Goal: Task Accomplishment & Management: Use online tool/utility

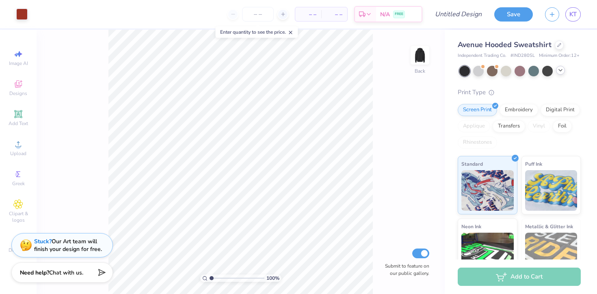
click at [560, 72] on icon at bounding box center [561, 70] width 7 height 7
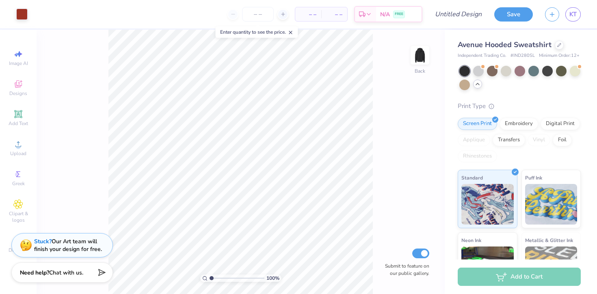
click at [563, 47] on div "Avenue Hooded Sweatshirt" at bounding box center [519, 44] width 123 height 11
click at [563, 46] on div at bounding box center [559, 44] width 9 height 9
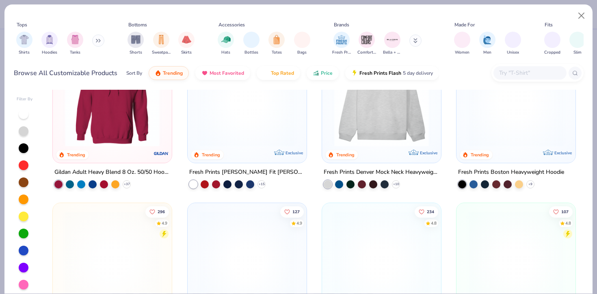
scroll to position [40, 0]
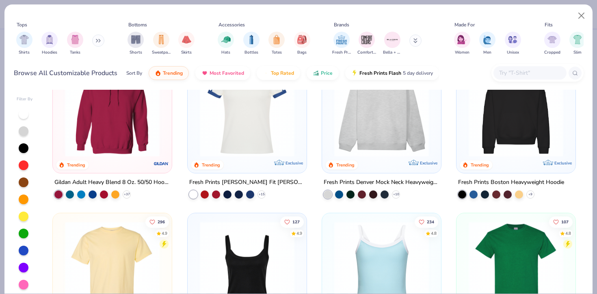
click at [257, 250] on img at bounding box center [247, 269] width 103 height 95
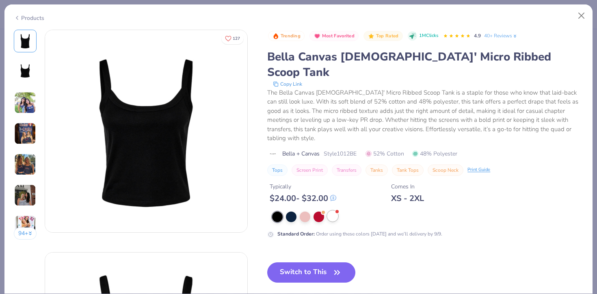
click at [334, 211] on div at bounding box center [333, 216] width 11 height 11
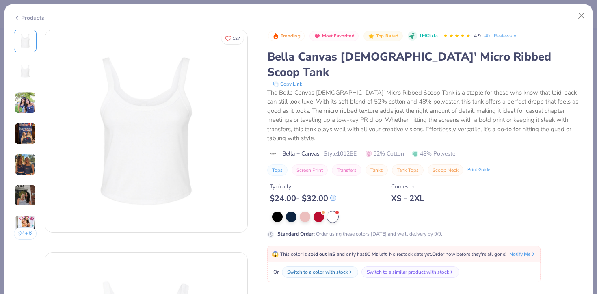
scroll to position [34, 0]
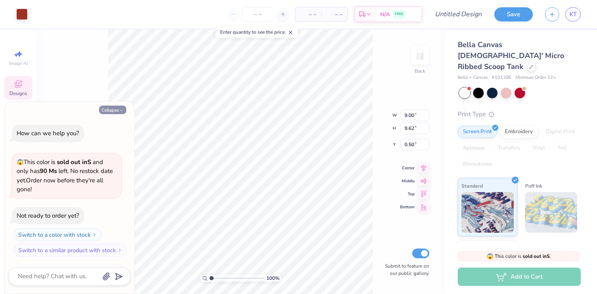
click at [111, 108] on button "Collapse" at bounding box center [112, 110] width 27 height 9
type textarea "x"
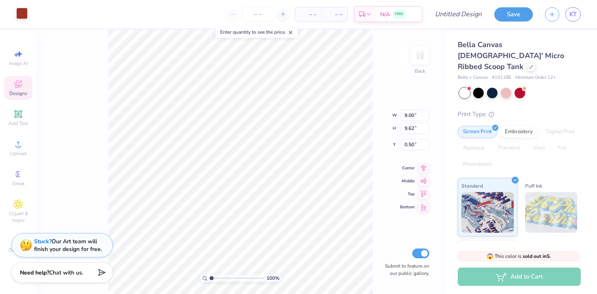
click at [22, 17] on div at bounding box center [21, 13] width 11 height 11
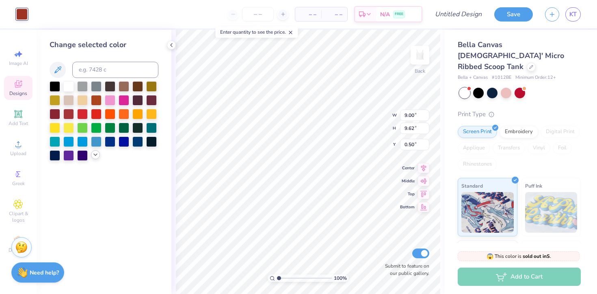
click at [94, 154] on polyline at bounding box center [95, 155] width 3 height 2
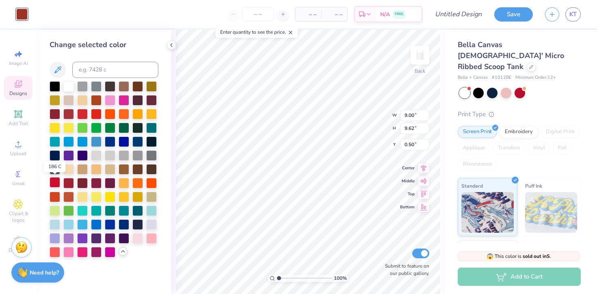
click at [55, 182] on div at bounding box center [55, 182] width 11 height 11
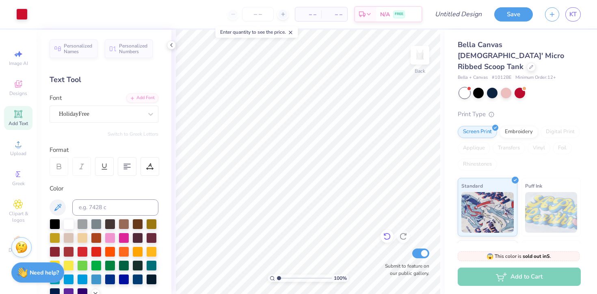
click at [389, 236] on icon at bounding box center [387, 236] width 8 height 8
click at [389, 237] on icon at bounding box center [387, 236] width 8 height 8
type textarea "i"
type textarea "just like that"
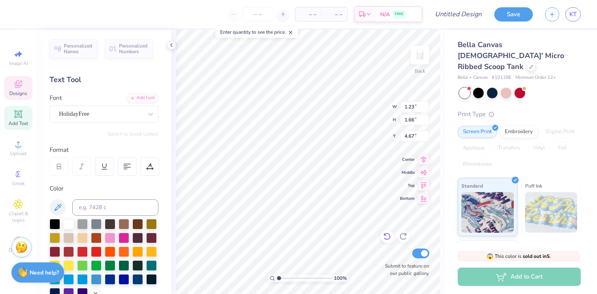
click at [386, 235] on icon at bounding box center [387, 236] width 8 height 8
type input "4.80"
type textarea "est 2025"
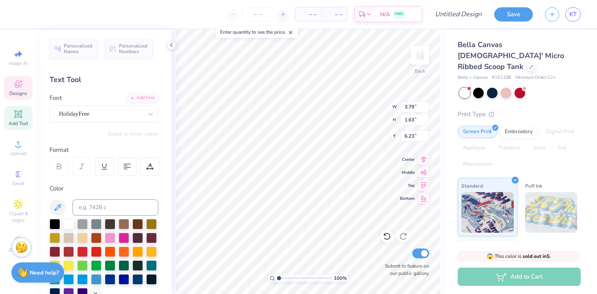
type textarea "C"
type textarea "R"
type textarea "Varsity"
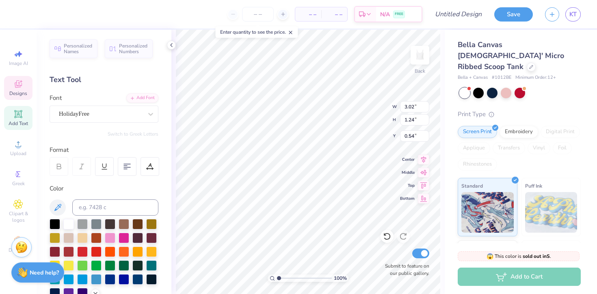
scroll to position [0, 0]
type textarea "j"
type textarea "r"
type textarea "Red Devils"
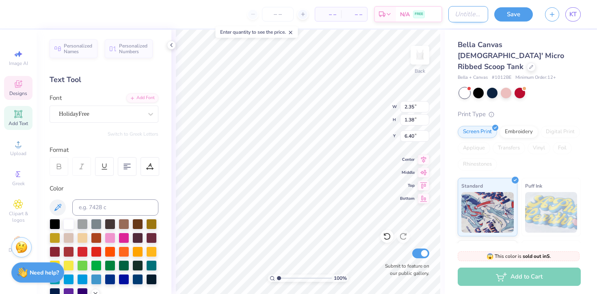
click at [469, 12] on input "Design Title" at bounding box center [469, 14] width 40 height 16
type input "front of shirt"
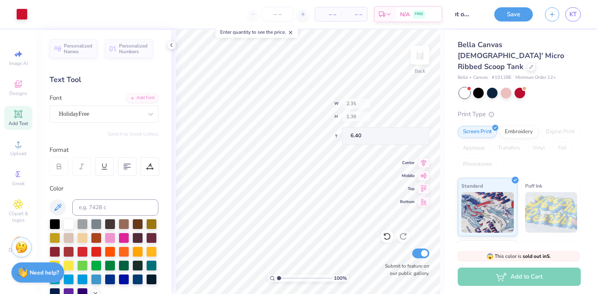
scroll to position [0, 0]
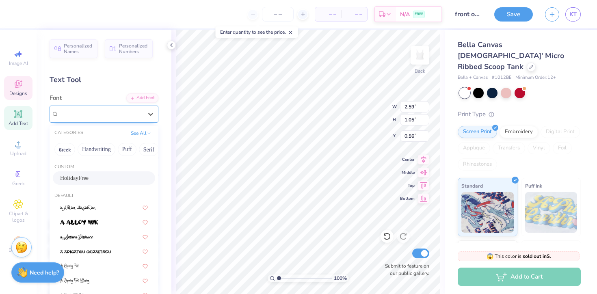
click at [99, 114] on div "HolidayFree" at bounding box center [100, 114] width 85 height 13
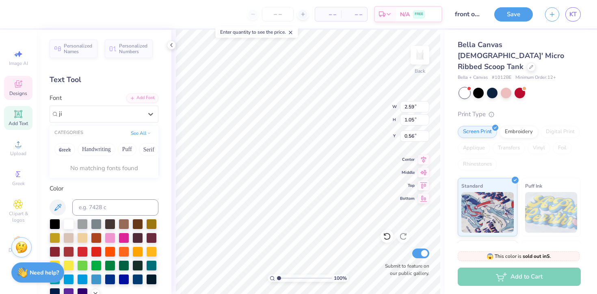
type input "j"
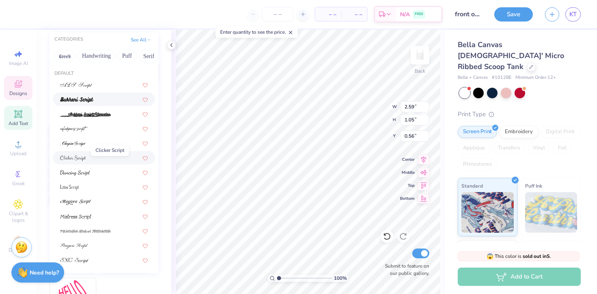
scroll to position [102, 0]
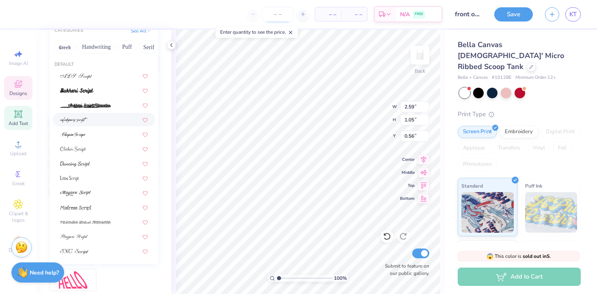
type input "script"
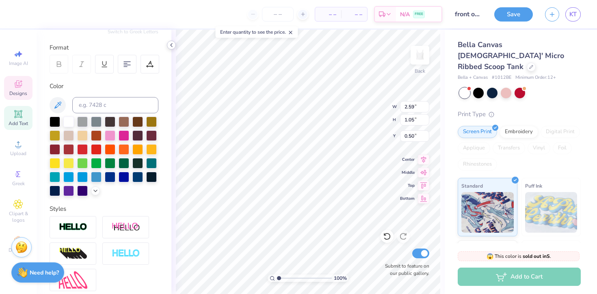
type input "0.50"
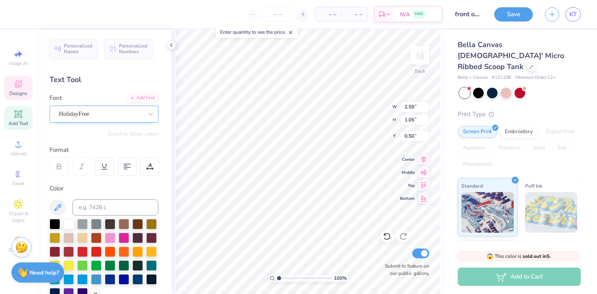
click at [106, 113] on div "HolidayFree" at bounding box center [100, 114] width 85 height 13
type input "jimmy script"
click at [134, 133] on button "See All" at bounding box center [140, 132] width 25 height 8
click at [114, 115] on div "HolidayFree" at bounding box center [100, 114] width 85 height 13
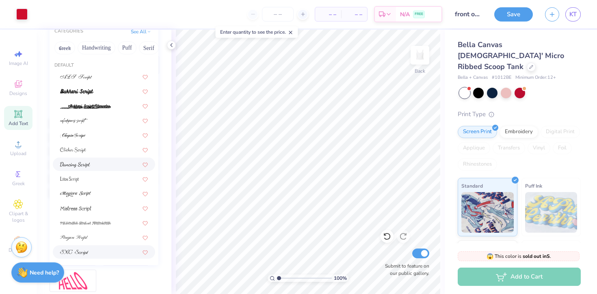
scroll to position [104, 0]
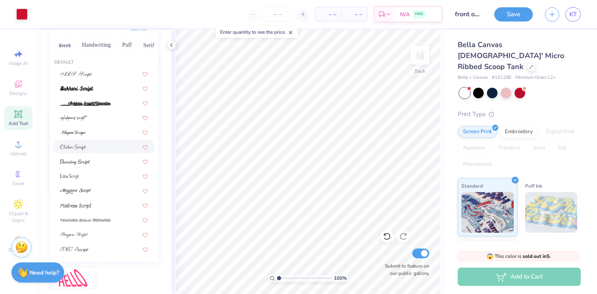
type input "script"
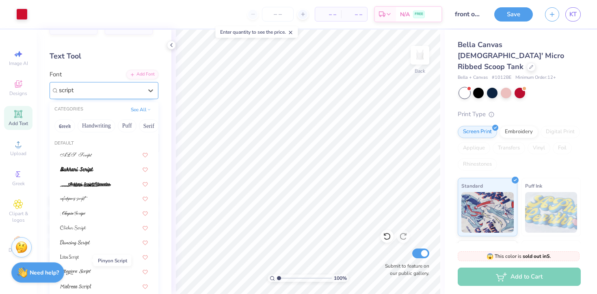
scroll to position [0, 0]
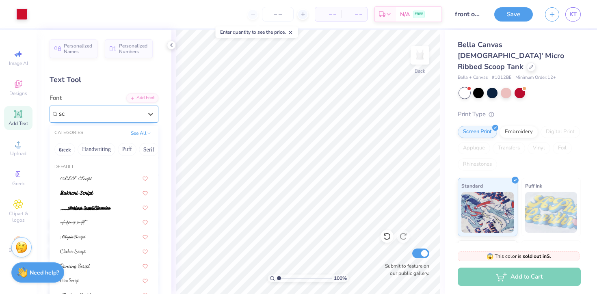
type input "s"
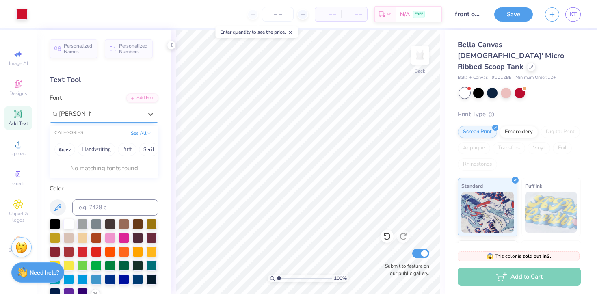
type input "jimmy script"
click at [168, 176] on div "Personalized Names Personalized Numbers Text Tool Add Font Font 0 results avail…" at bounding box center [104, 162] width 135 height 265
click at [144, 98] on div "Add Font" at bounding box center [142, 97] width 32 height 9
click at [108, 114] on div "HolidayFree" at bounding box center [100, 114] width 85 height 13
type input "j"
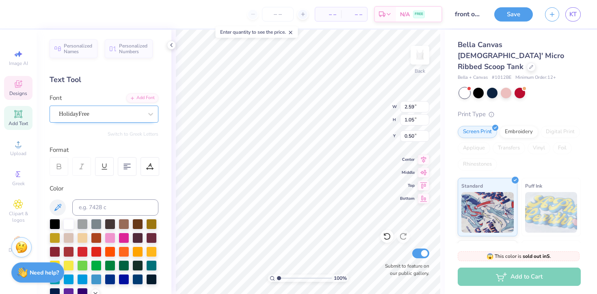
click at [138, 113] on div "HolidayFree" at bounding box center [100, 114] width 85 height 13
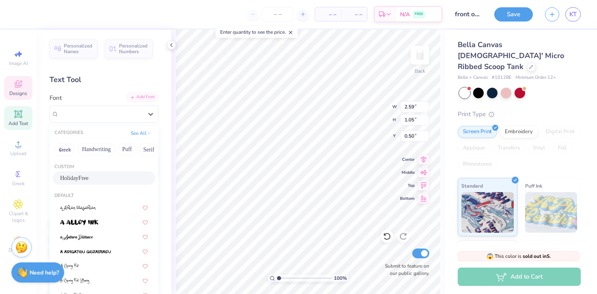
click at [144, 96] on div "Add Font" at bounding box center [142, 97] width 32 height 9
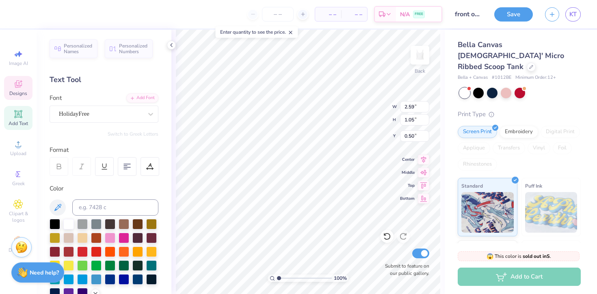
click at [154, 93] on div "Personalized Names Personalized Numbers Text Tool Add Font Font HolidayFree Swi…" at bounding box center [104, 162] width 135 height 265
click at [149, 97] on div "Add Font" at bounding box center [142, 97] width 32 height 9
click at [149, 93] on div "Add Font" at bounding box center [142, 97] width 32 height 9
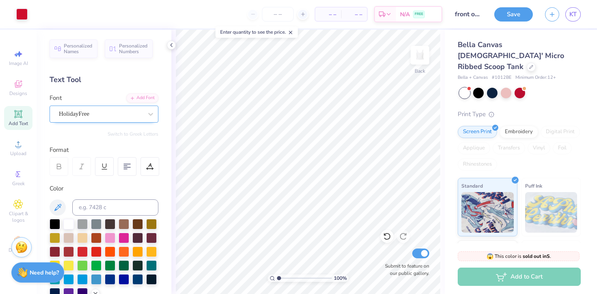
click at [108, 115] on div "HolidayFree" at bounding box center [100, 114] width 85 height 13
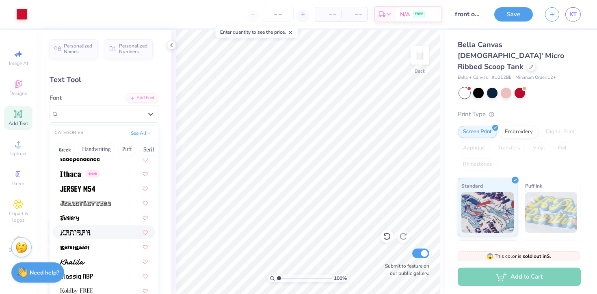
scroll to position [2242, 0]
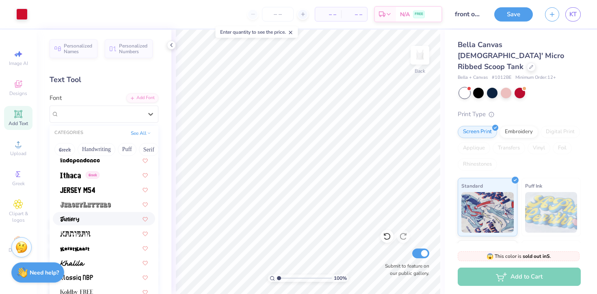
click at [126, 216] on div at bounding box center [104, 219] width 88 height 9
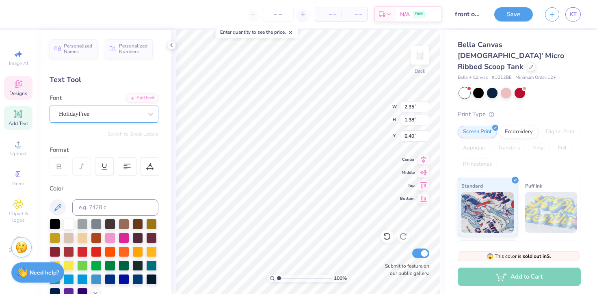
click at [126, 121] on div "HolidayFree" at bounding box center [104, 114] width 109 height 17
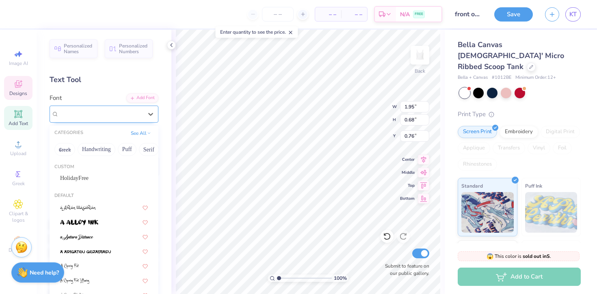
click at [125, 114] on div "Juniory" at bounding box center [100, 114] width 85 height 13
click at [98, 175] on div "HolidayFree" at bounding box center [104, 178] width 88 height 9
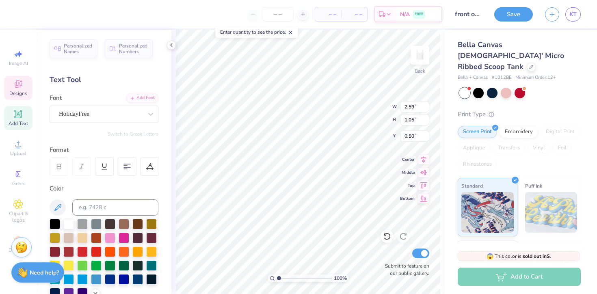
type input "2.59"
type input "1.05"
type input "0.50"
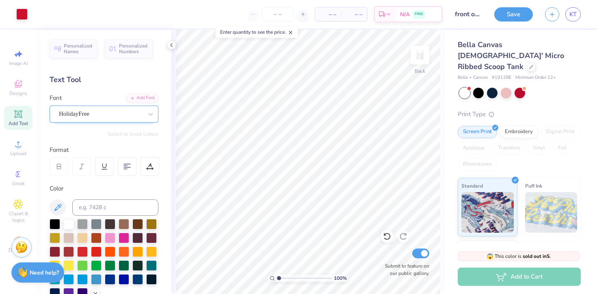
click at [137, 118] on div "HolidayFree" at bounding box center [100, 114] width 85 height 13
click at [72, 113] on div "HolidayFree" at bounding box center [100, 114] width 85 height 13
click at [502, 59] on div "Bella Canvas Ladies' Micro Ribbed Scoop Tank" at bounding box center [519, 55] width 123 height 33
click at [530, 64] on icon at bounding box center [532, 66] width 4 height 4
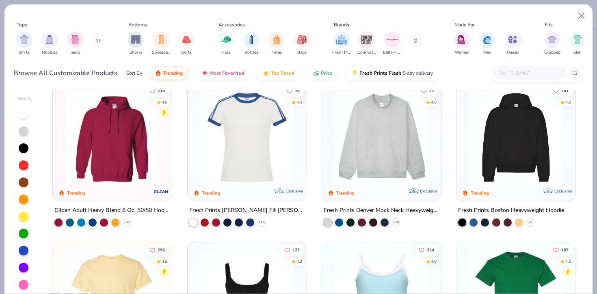
scroll to position [24, 0]
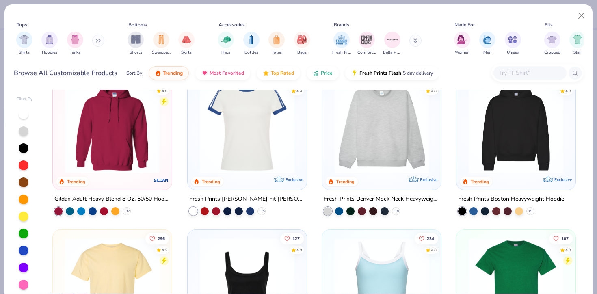
click at [384, 135] on img at bounding box center [381, 126] width 103 height 95
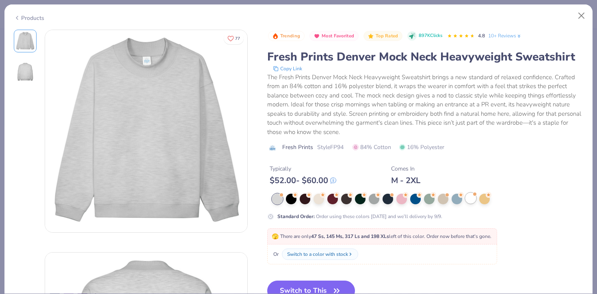
click at [468, 200] on div at bounding box center [471, 198] width 11 height 11
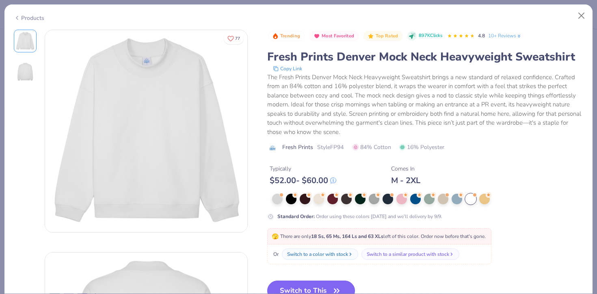
click at [300, 291] on button "Switch to This" at bounding box center [311, 291] width 88 height 20
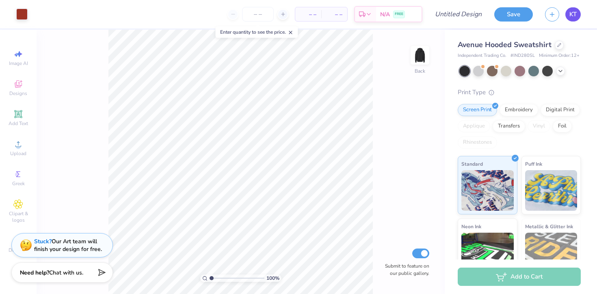
click at [577, 11] on span "KT" at bounding box center [573, 14] width 7 height 9
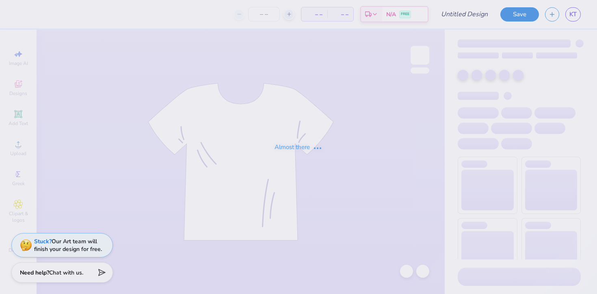
type input "captain sweatshirts"
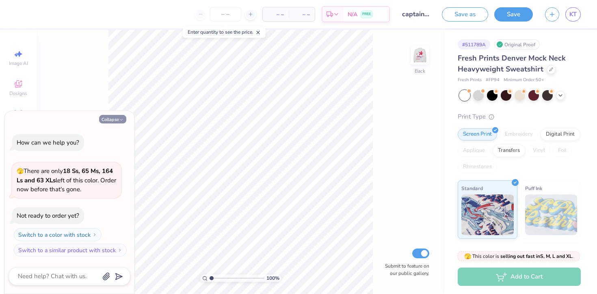
click at [112, 119] on button "Collapse" at bounding box center [112, 119] width 27 height 9
type textarea "x"
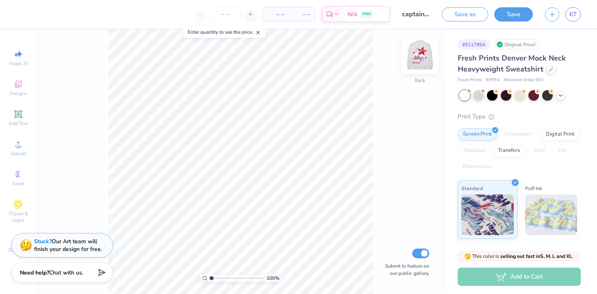
click at [416, 56] on img at bounding box center [420, 55] width 33 height 33
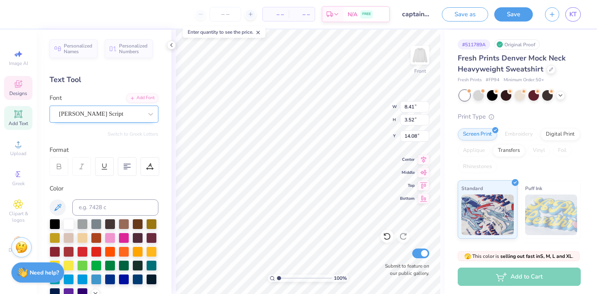
click at [109, 110] on div "Jimmy Script" at bounding box center [100, 114] width 85 height 13
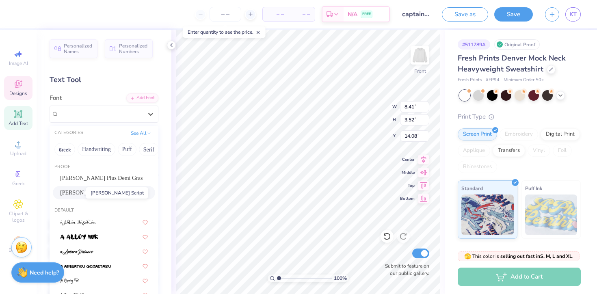
click at [79, 192] on span "Jimmy Script" at bounding box center [90, 193] width 60 height 9
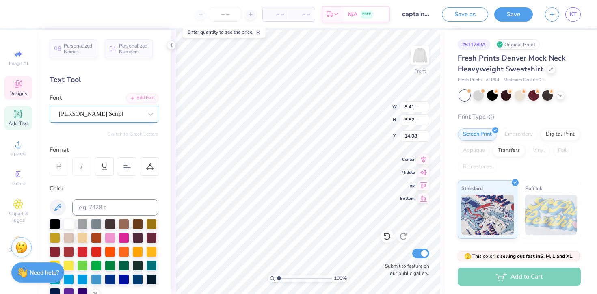
click at [125, 107] on div "Jimmy Script" at bounding box center [104, 114] width 109 height 17
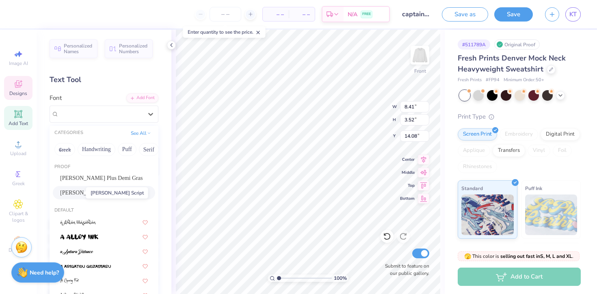
click at [73, 192] on span "Jimmy Script" at bounding box center [90, 193] width 60 height 9
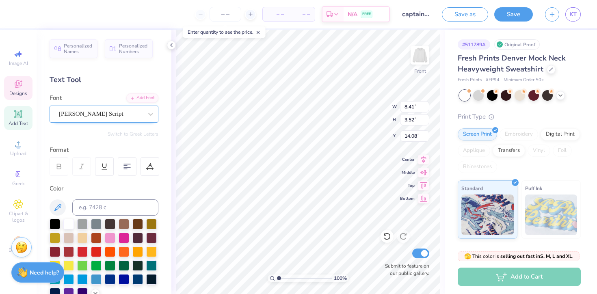
click at [129, 110] on div "Jimmy Script" at bounding box center [100, 114] width 85 height 13
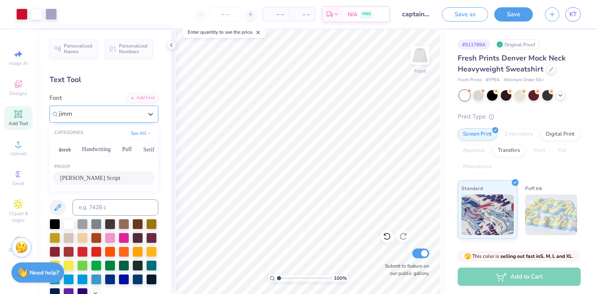
type input "jimm"
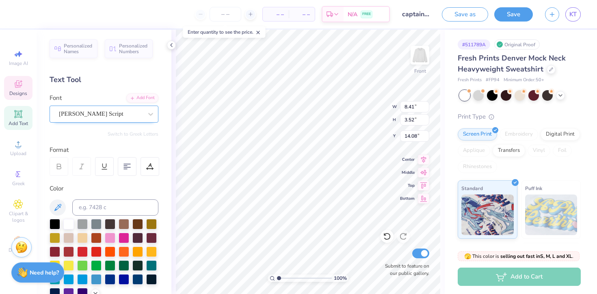
click at [99, 118] on div at bounding box center [101, 114] width 84 height 11
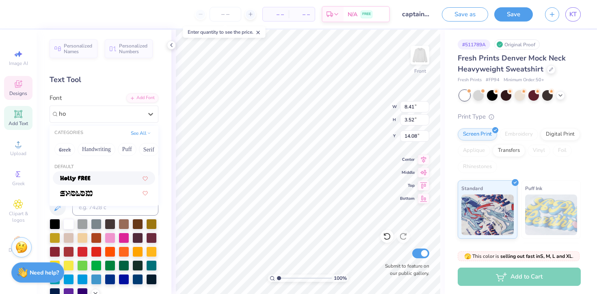
type input "h"
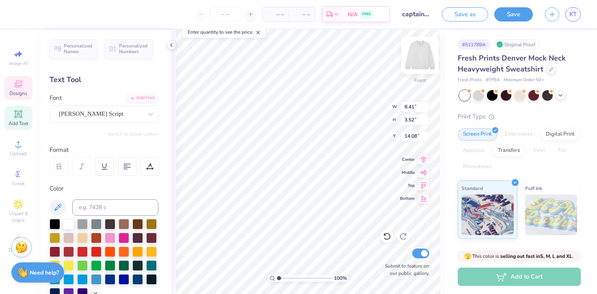
click at [418, 59] on img at bounding box center [420, 55] width 33 height 33
click at [18, 99] on div "Designs" at bounding box center [18, 88] width 28 height 24
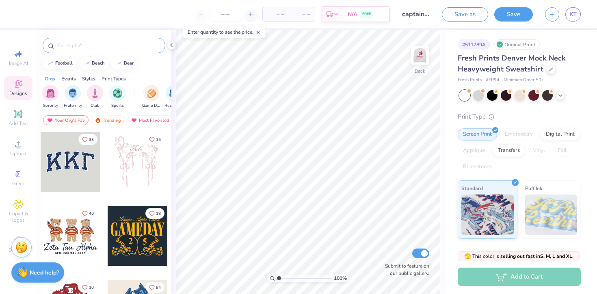
click at [85, 43] on input "text" at bounding box center [108, 45] width 104 height 8
type input "stars"
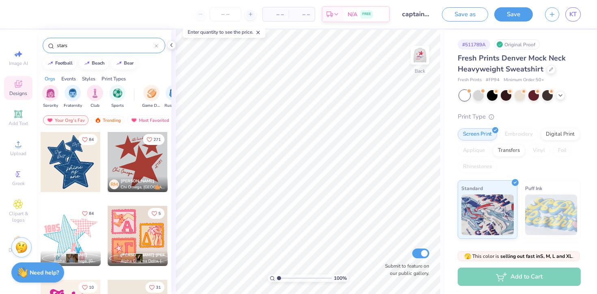
click at [124, 163] on div at bounding box center [138, 162] width 60 height 60
click at [17, 11] on div at bounding box center [21, 13] width 11 height 11
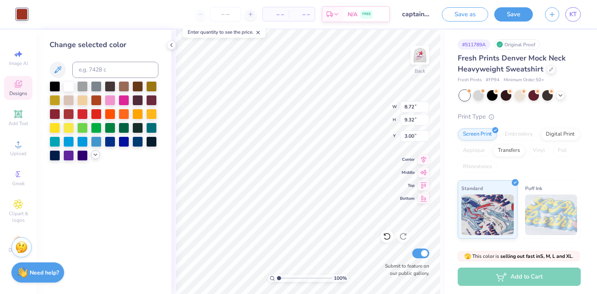
click at [95, 156] on icon at bounding box center [95, 155] width 7 height 7
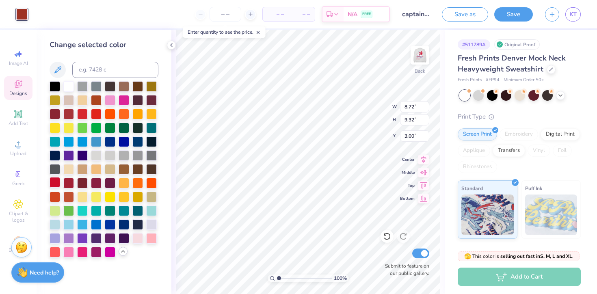
click at [54, 178] on div at bounding box center [55, 182] width 11 height 11
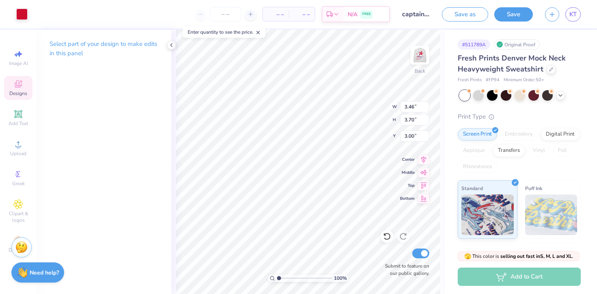
type input "3.46"
type input "3.70"
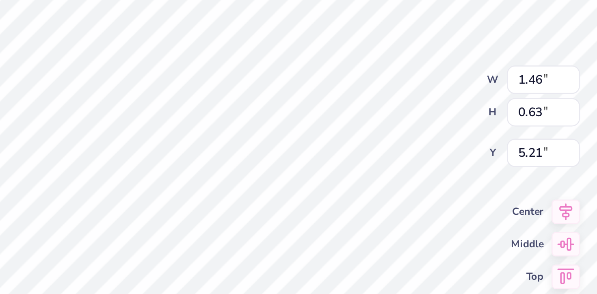
type textarea "C"
type textarea "Varsity"
type input "0.47"
type input "0.64"
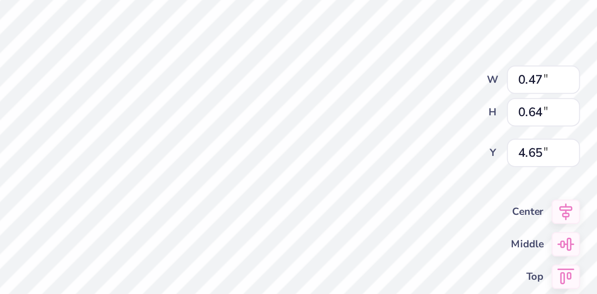
type input "4.65"
type textarea "est 2025"
type textarea "i"
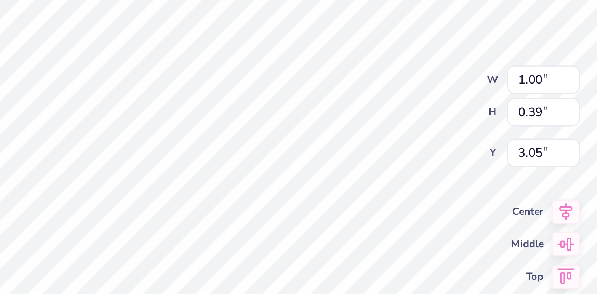
type textarea "Red Devils"
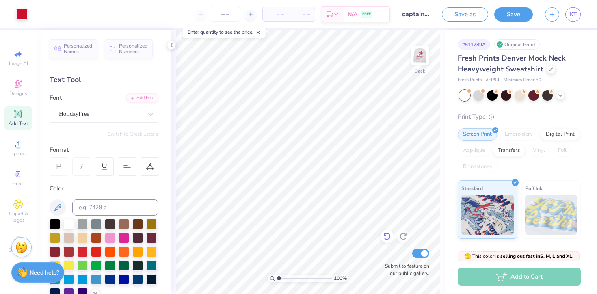
click at [384, 235] on icon at bounding box center [385, 235] width 2 height 2
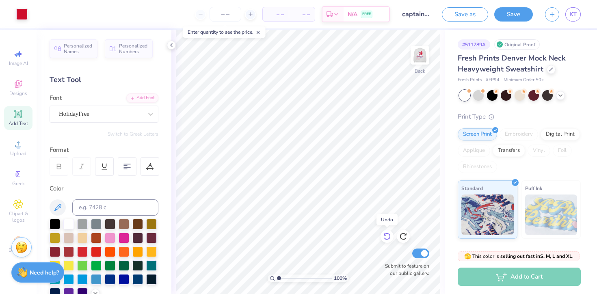
click at [384, 235] on icon at bounding box center [385, 235] width 2 height 2
click at [384, 235] on icon at bounding box center [387, 236] width 8 height 8
click at [405, 234] on icon at bounding box center [404, 236] width 8 height 8
click at [387, 236] on icon at bounding box center [387, 236] width 8 height 8
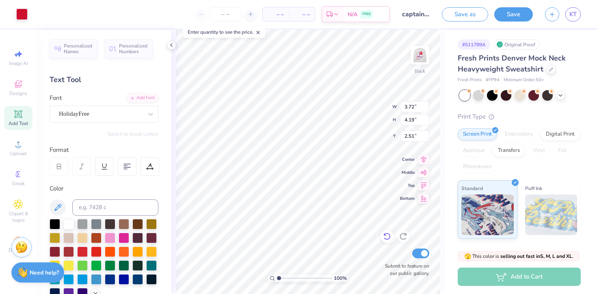
type input "3.72"
type input "4.19"
type input "3.00"
type input "1.96"
click at [561, 96] on icon at bounding box center [561, 94] width 7 height 7
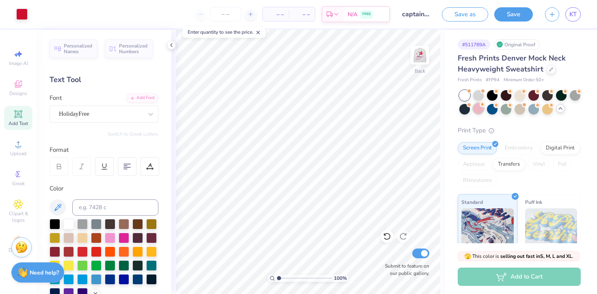
click at [479, 109] on div at bounding box center [479, 108] width 11 height 11
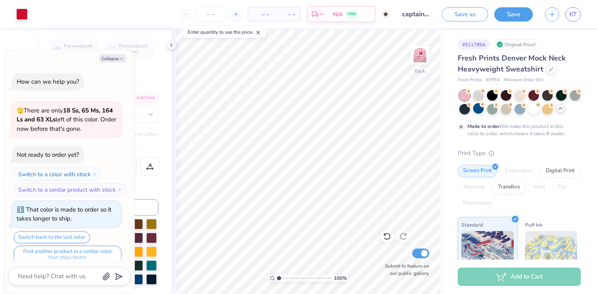
scroll to position [7, 0]
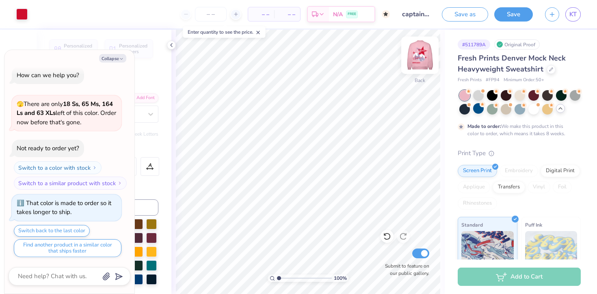
click at [421, 58] on img at bounding box center [420, 55] width 33 height 33
type textarea "x"
type input "11.76"
type input "13.31"
type input "5.59"
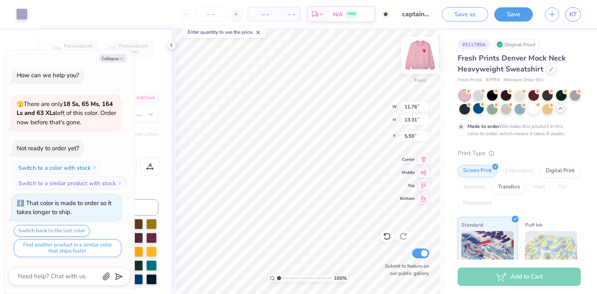
type textarea "x"
type input "7.73"
type input "1.05"
type input "17.60"
type textarea "x"
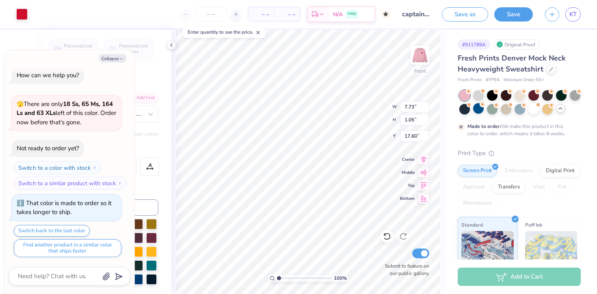
type input "22.01"
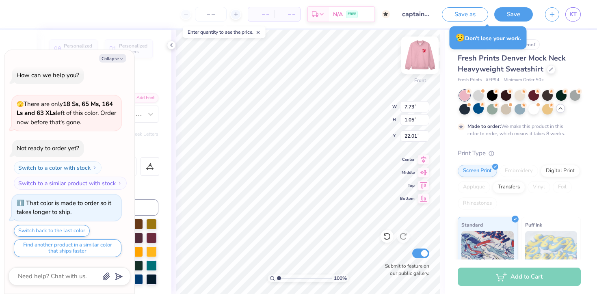
click at [424, 52] on img at bounding box center [420, 55] width 33 height 33
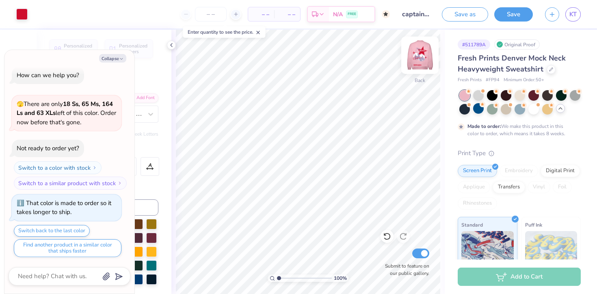
click at [421, 51] on img at bounding box center [420, 55] width 33 height 33
click at [413, 65] on img at bounding box center [420, 55] width 33 height 33
click at [421, 52] on img at bounding box center [420, 55] width 33 height 33
click at [117, 58] on button "Collapse" at bounding box center [112, 58] width 27 height 9
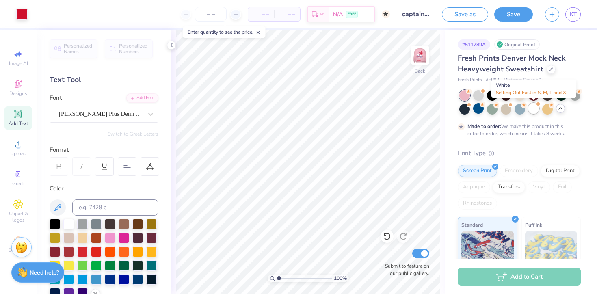
click at [533, 108] on div at bounding box center [534, 108] width 11 height 11
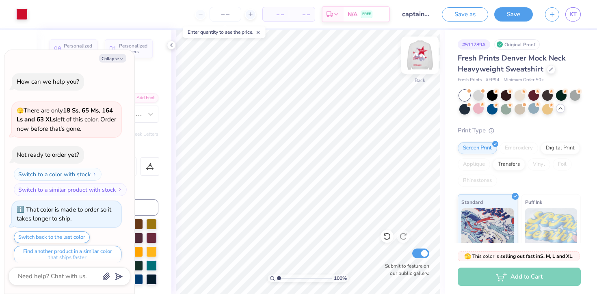
scroll to position [153, 0]
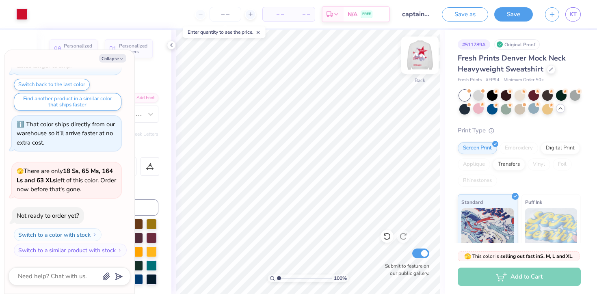
click at [424, 55] on img at bounding box center [420, 55] width 33 height 33
type textarea "x"
type textarea "As"
type textarea "x"
type textarea "Asb"
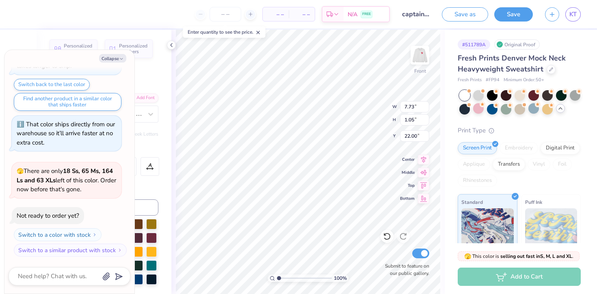
type textarea "x"
type textarea "Asba"
type textarea "x"
type textarea "Asba"
type textarea "x"
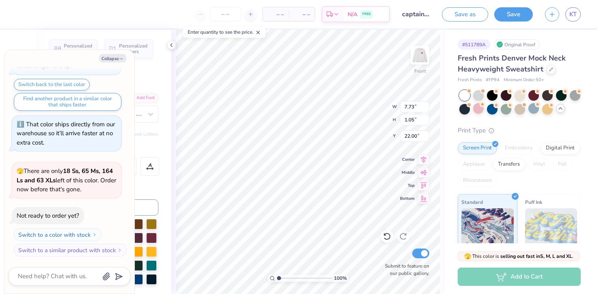
type textarea "Asb"
type textarea "x"
type textarea "As"
type textarea "x"
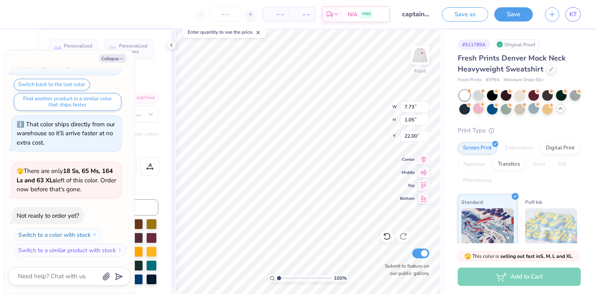
type textarea "A"
type textarea "x"
type textarea "AS"
type textarea "x"
type textarea "ASB"
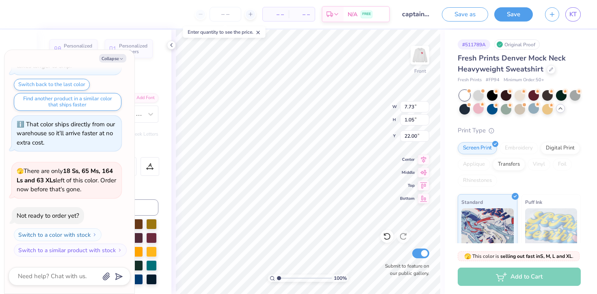
type textarea "x"
type textarea "ASBA"
type textarea "x"
type textarea "ASBAH"
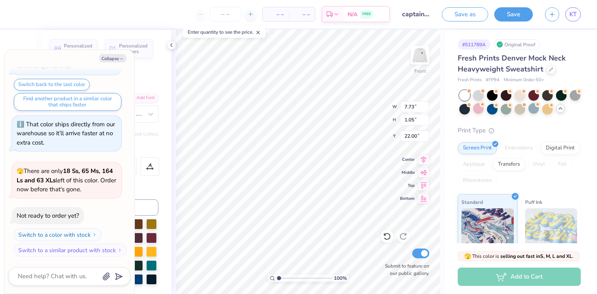
type textarea "x"
type textarea "ASBAHI"
type textarea "x"
type input "17.87"
type textarea "x"
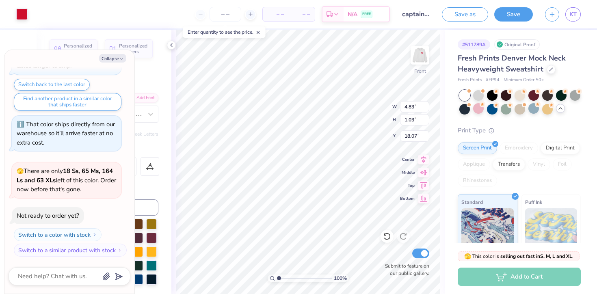
type input "18.91"
type textarea "x"
type input "4.95"
type input "0.59"
type input "8.51"
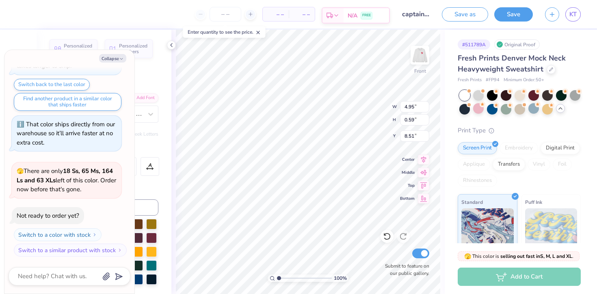
type textarea "x"
type input "7.32"
type input "7.70"
type textarea "x"
type input "17.87"
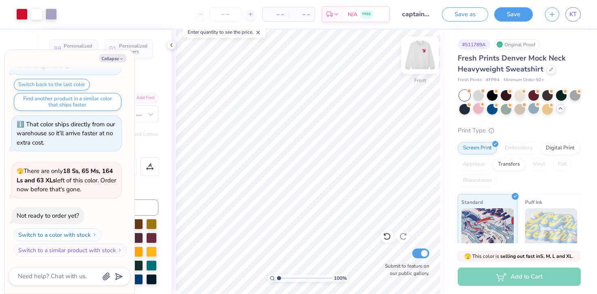
click at [421, 58] on img at bounding box center [420, 55] width 33 height 33
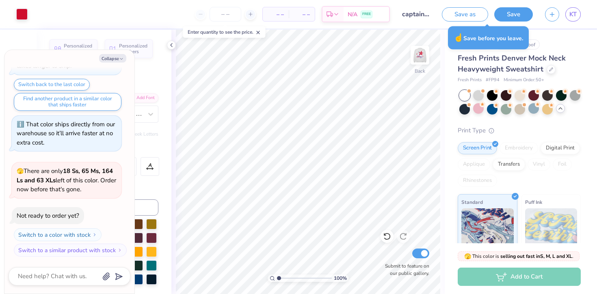
scroll to position [153, 0]
click at [516, 17] on button "Save" at bounding box center [514, 14] width 39 height 14
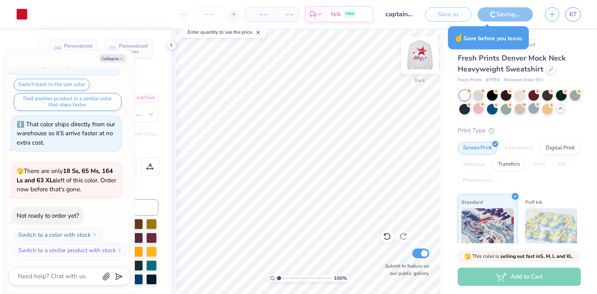
click at [417, 51] on img at bounding box center [420, 55] width 33 height 33
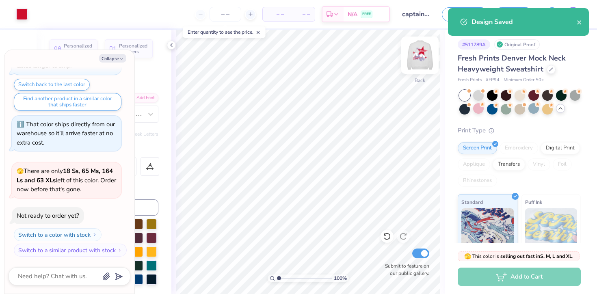
click at [418, 54] on img at bounding box center [420, 55] width 33 height 33
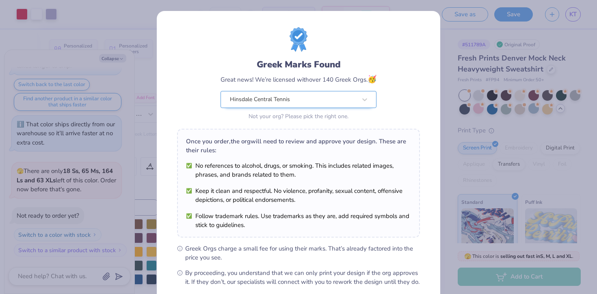
click at [352, 103] on div "Hinsdale Central Tennis" at bounding box center [299, 99] width 156 height 17
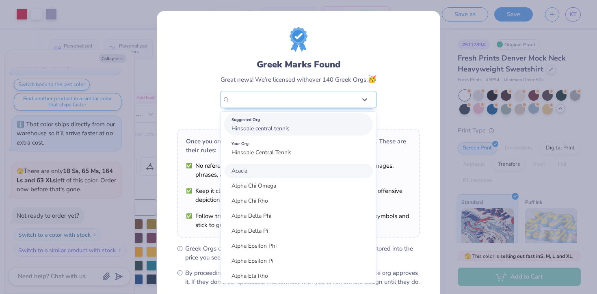
click at [348, 128] on div "Suggested Org Hinsdale central tennis" at bounding box center [298, 124] width 149 height 23
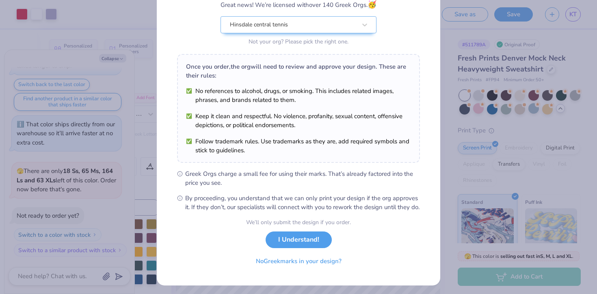
scroll to position [77, 0]
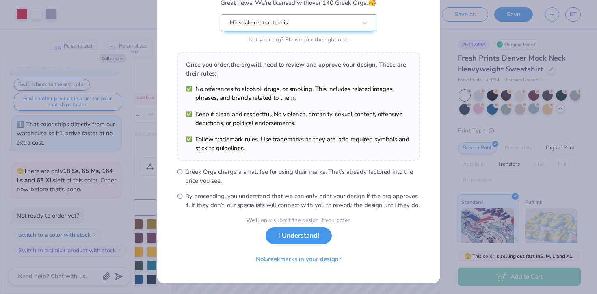
click at [309, 244] on button "I Understand!" at bounding box center [299, 236] width 66 height 17
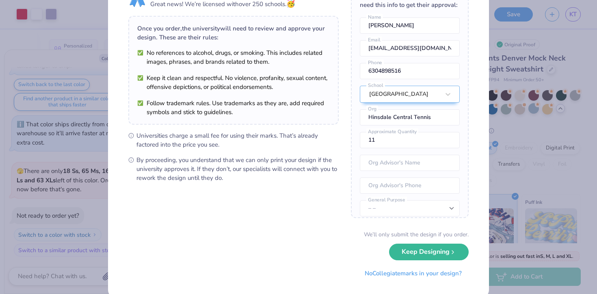
scroll to position [43, 0]
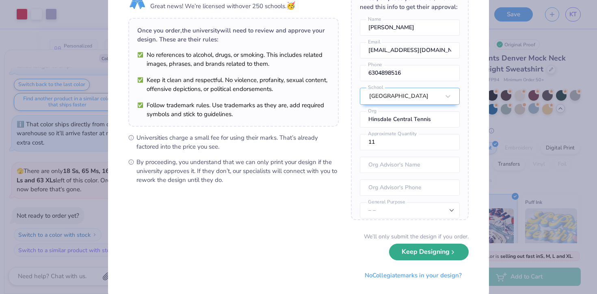
click at [400, 258] on button "Keep Designing" at bounding box center [429, 252] width 80 height 17
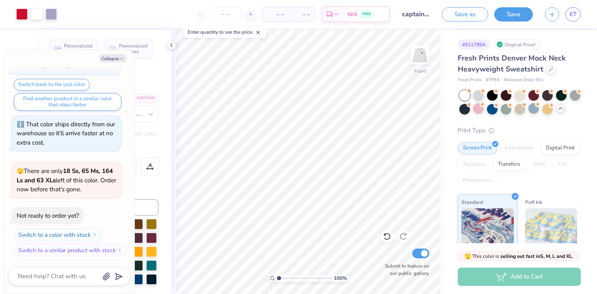
scroll to position [0, 0]
click at [421, 55] on img at bounding box center [420, 55] width 33 height 33
click at [421, 55] on img at bounding box center [420, 55] width 16 height 16
click at [416, 56] on img at bounding box center [420, 55] width 33 height 33
type textarea "x"
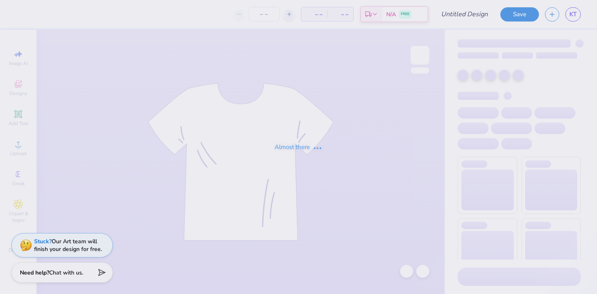
type input "captain sweatshirts"
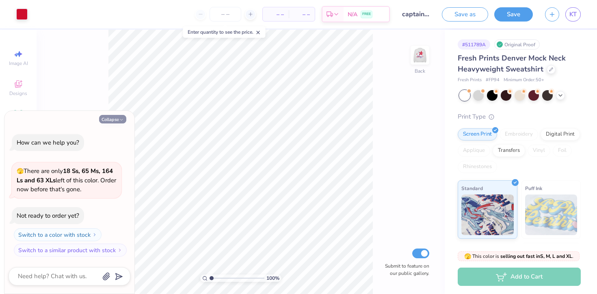
click at [112, 119] on button "Collapse" at bounding box center [112, 119] width 27 height 9
type textarea "x"
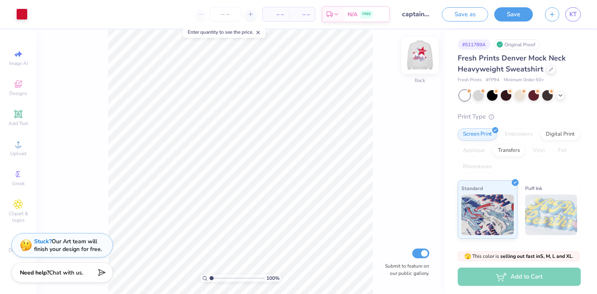
click at [414, 62] on img at bounding box center [420, 55] width 33 height 33
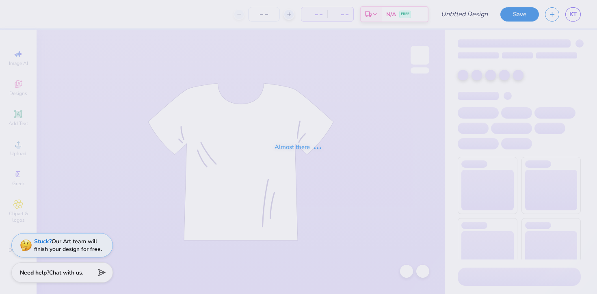
type input "captain sweatshirts"
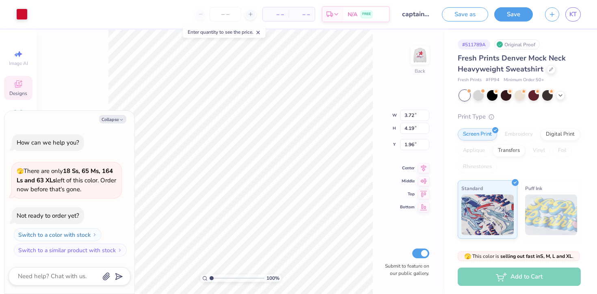
type textarea "x"
type input "1.70"
type textarea "x"
type input "2.10"
type textarea "x"
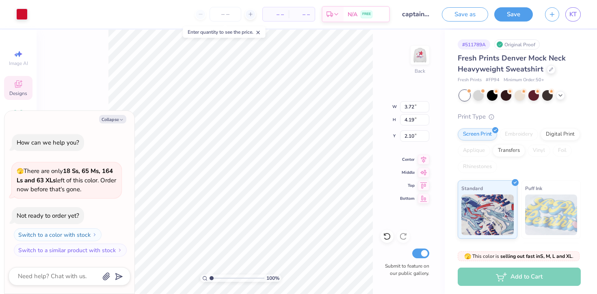
type input "9.22"
type input "10.40"
type textarea "x"
type input "3.00"
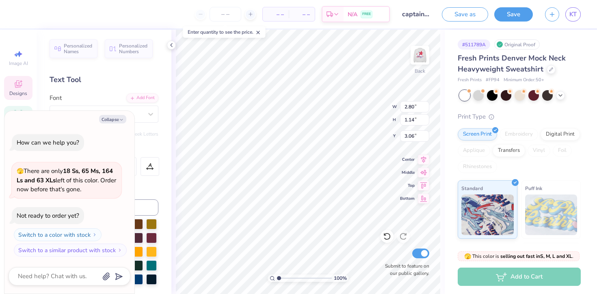
scroll to position [0, 1]
type textarea "x"
type textarea "Red"
type textarea "x"
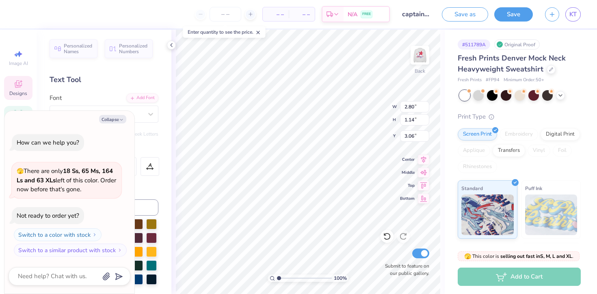
type textarea "Red"
type textarea "x"
type textarea "Re"
type textarea "x"
type textarea "R"
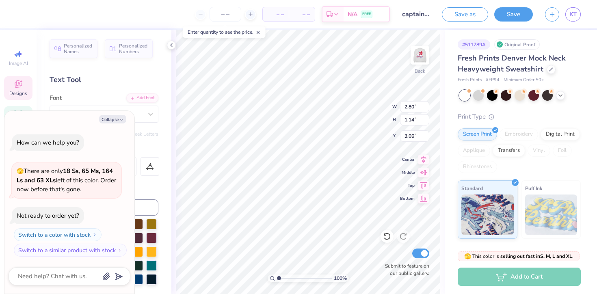
type textarea "x"
type textarea "C"
type textarea "x"
type textarea "Cl"
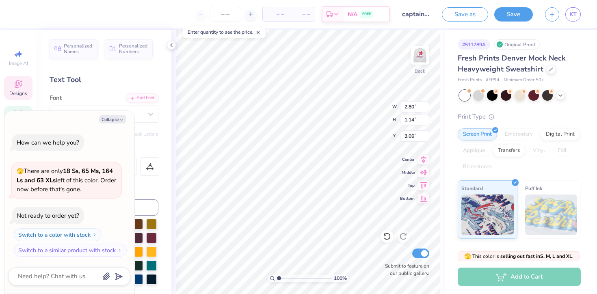
type textarea "x"
type textarea "Cla"
type textarea "x"
type textarea "Clas"
type textarea "x"
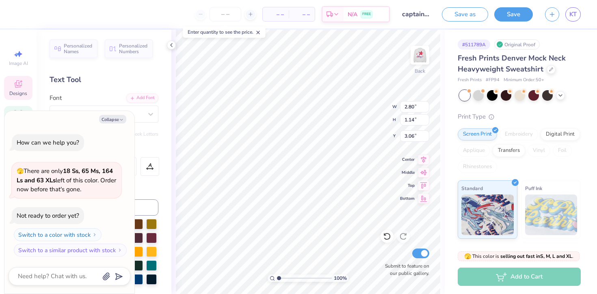
type textarea "Class"
type textarea "x"
type textarea "Class"
type textarea "x"
type textarea "Class o"
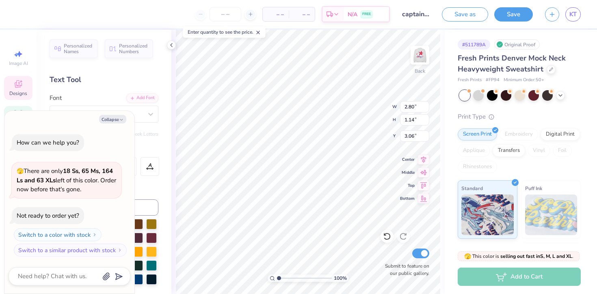
scroll to position [0, 0]
type textarea "x"
type textarea "Class of"
type textarea "x"
type textarea "Class of"
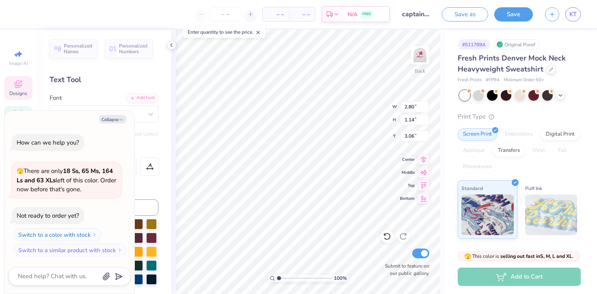
type textarea "x"
type textarea "Class of"
type textarea "x"
type textarea "Class o"
type textarea "x"
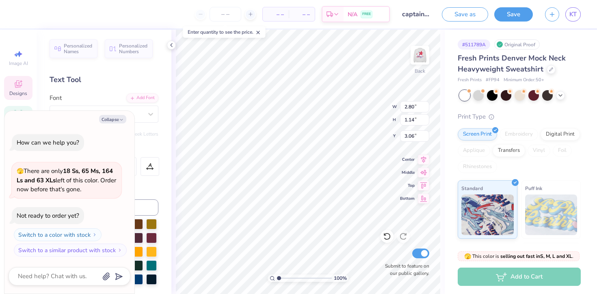
type textarea "Class of"
type textarea "x"
type textarea "Class of"
type textarea "x"
type textarea "Class of 2"
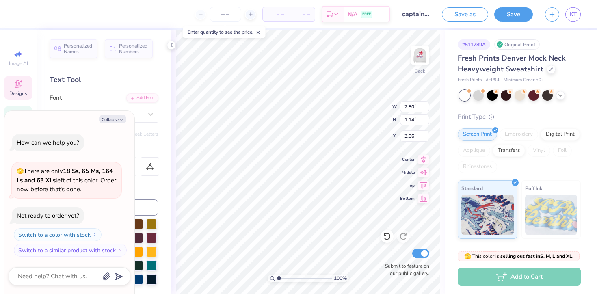
type textarea "x"
type textarea "Class of 20"
type textarea "x"
type textarea "Class of 202"
type textarea "x"
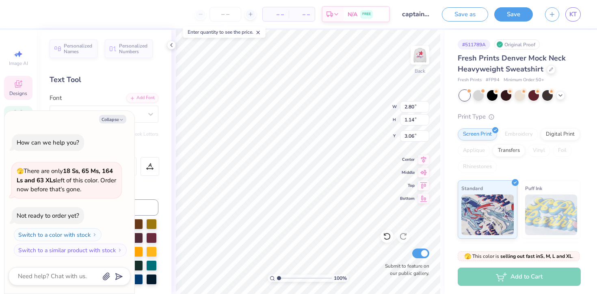
type textarea "Class of 2026"
type textarea "x"
type textarea "est"
type textarea "x"
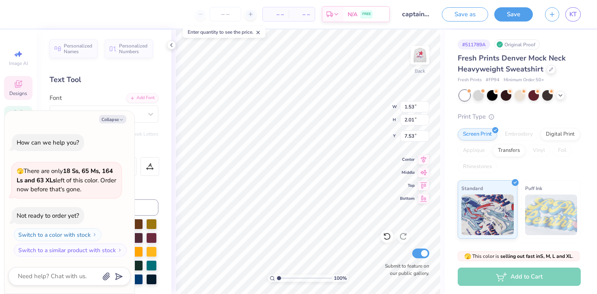
type textarea "est"
type textarea "x"
type textarea "es"
type textarea "x"
type textarea "e"
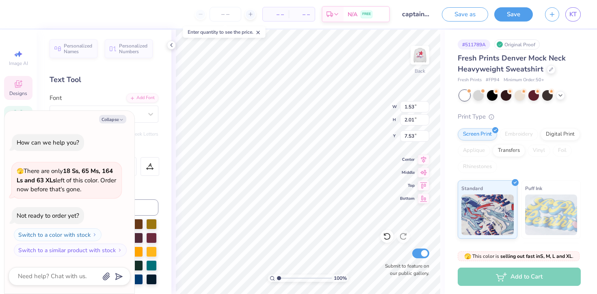
type textarea "x"
type textarea "R"
type textarea "x"
type textarea "Re"
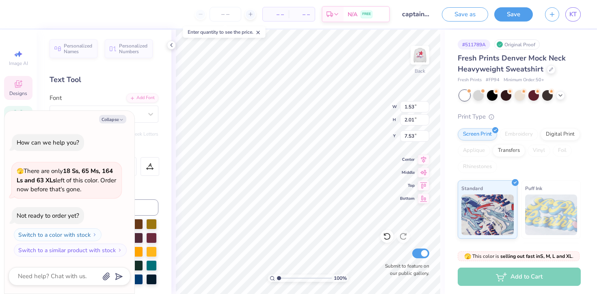
type textarea "x"
type textarea "Red"
type textarea "x"
type textarea "Red"
type textarea "x"
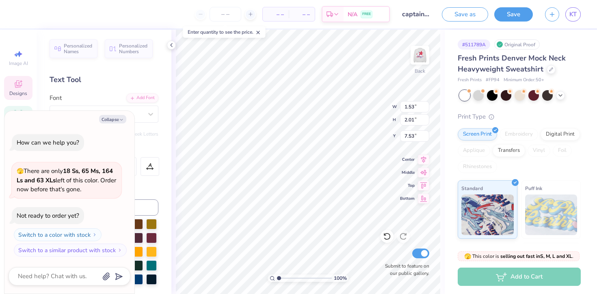
type textarea "Red D"
type textarea "x"
type textarea "Red De"
type textarea "x"
type textarea "Red Dev"
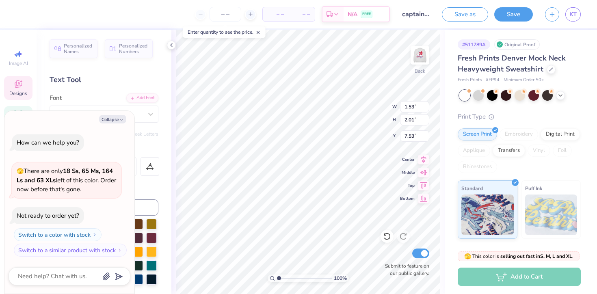
type textarea "x"
type textarea "Red Devi"
type textarea "x"
type textarea "Red Devil"
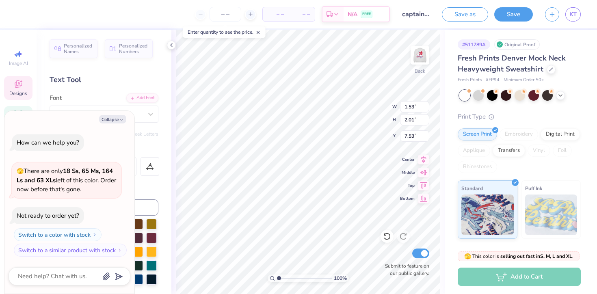
type textarea "x"
type textarea "Red Devils"
type textarea "x"
